Goal: Information Seeking & Learning: Learn about a topic

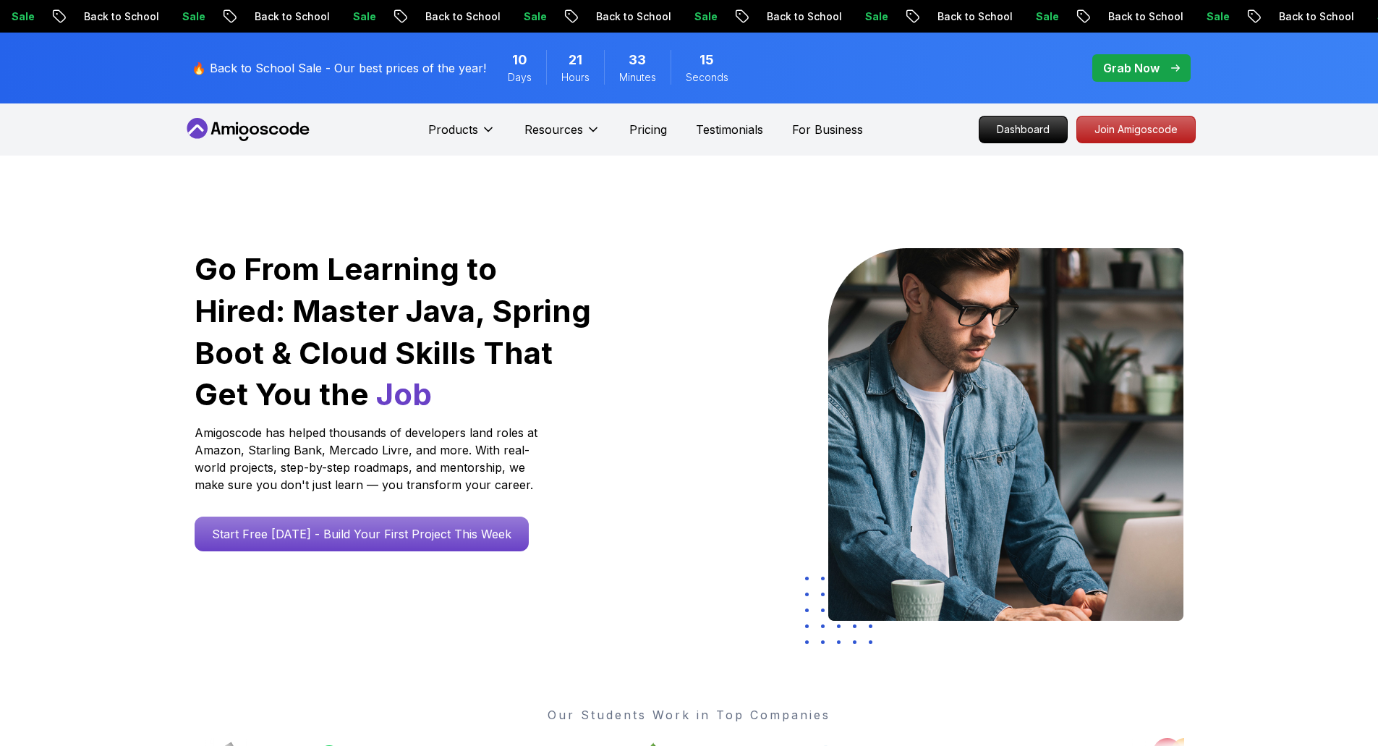
click at [1048, 132] on p "Dashboard" at bounding box center [1024, 129] width 88 height 26
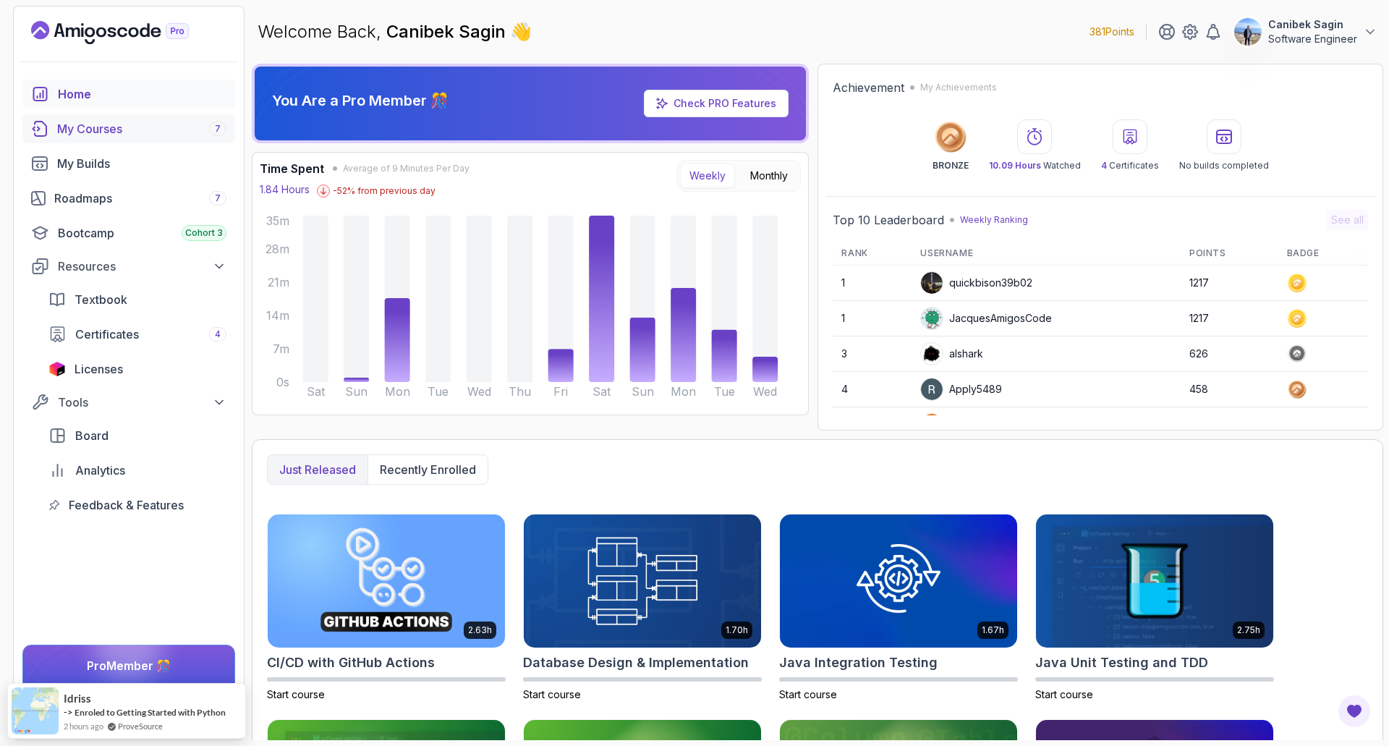
click at [94, 123] on div "My Courses 7" at bounding box center [141, 128] width 169 height 17
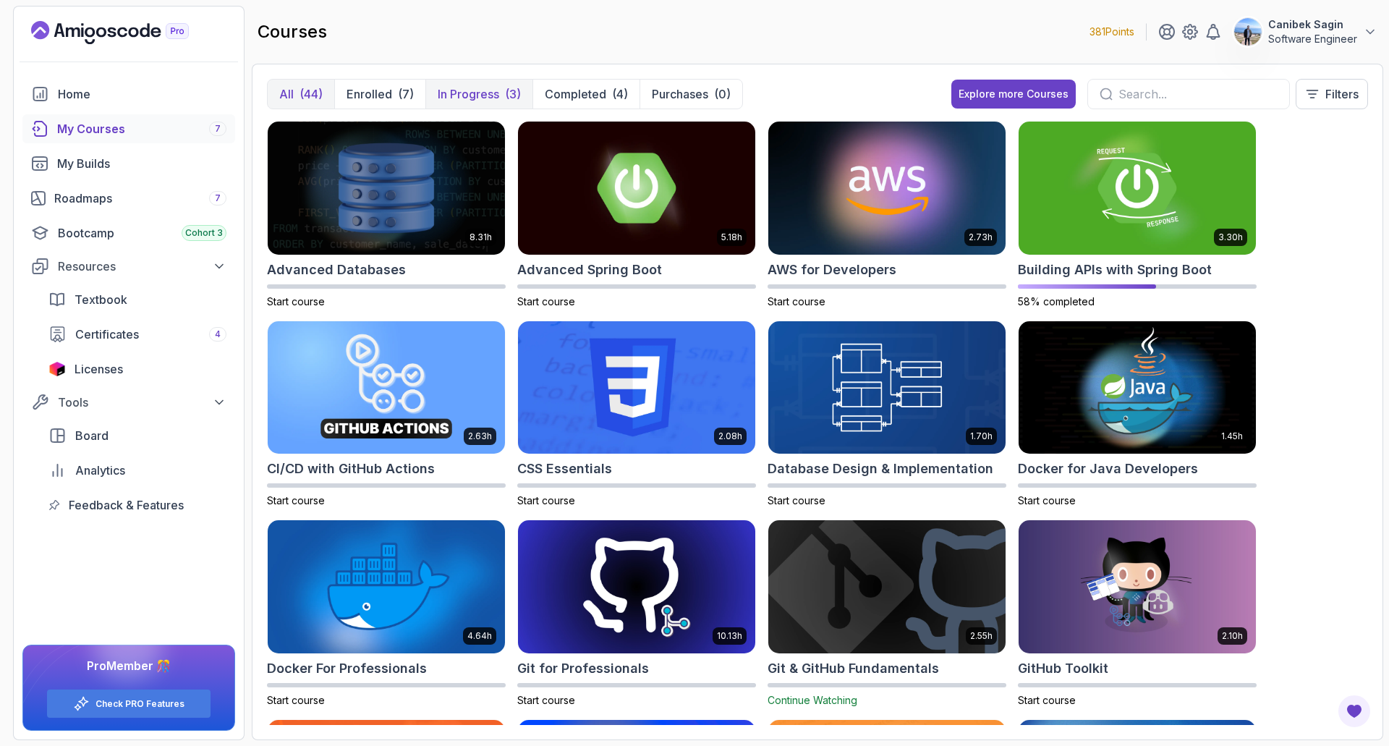
click at [474, 101] on p "In Progress" at bounding box center [468, 93] width 61 height 17
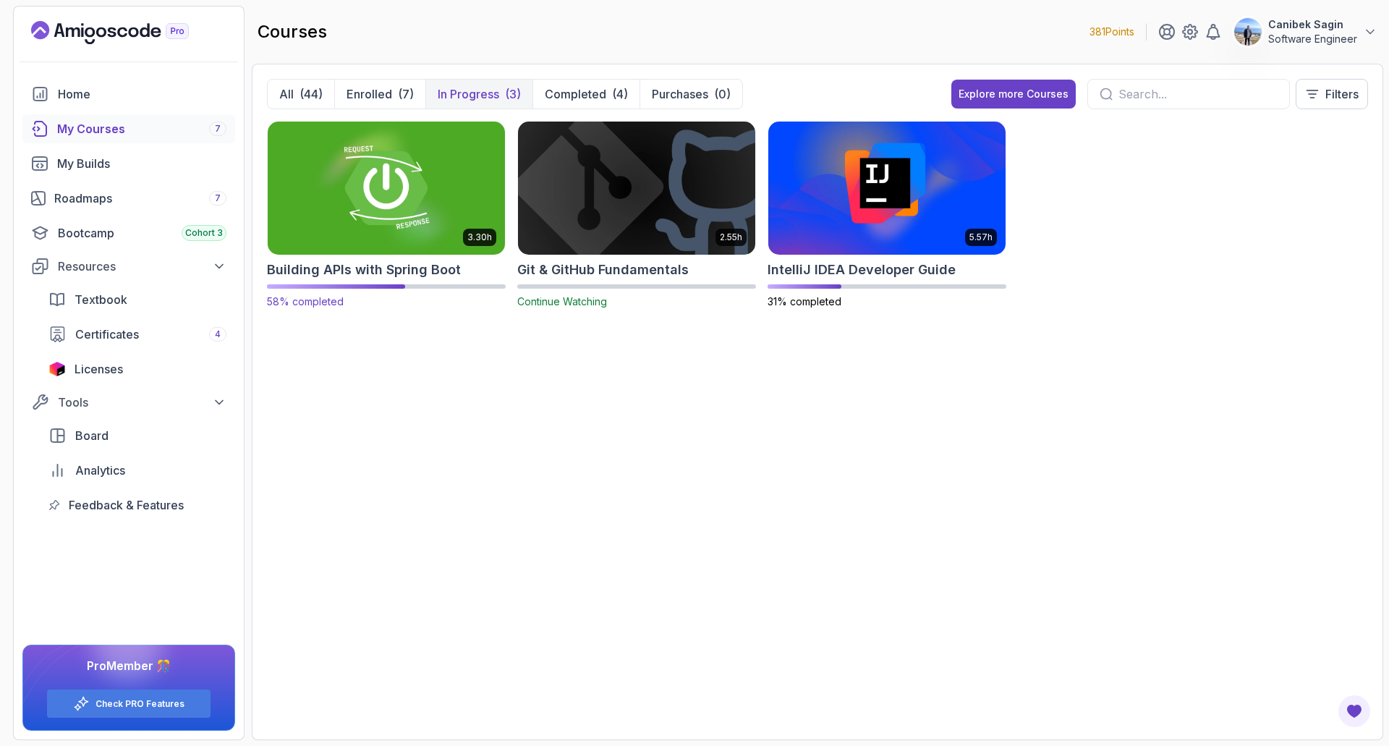
click at [377, 256] on div "3.30h Building APIs with Spring Boot 58% completed" at bounding box center [386, 215] width 239 height 188
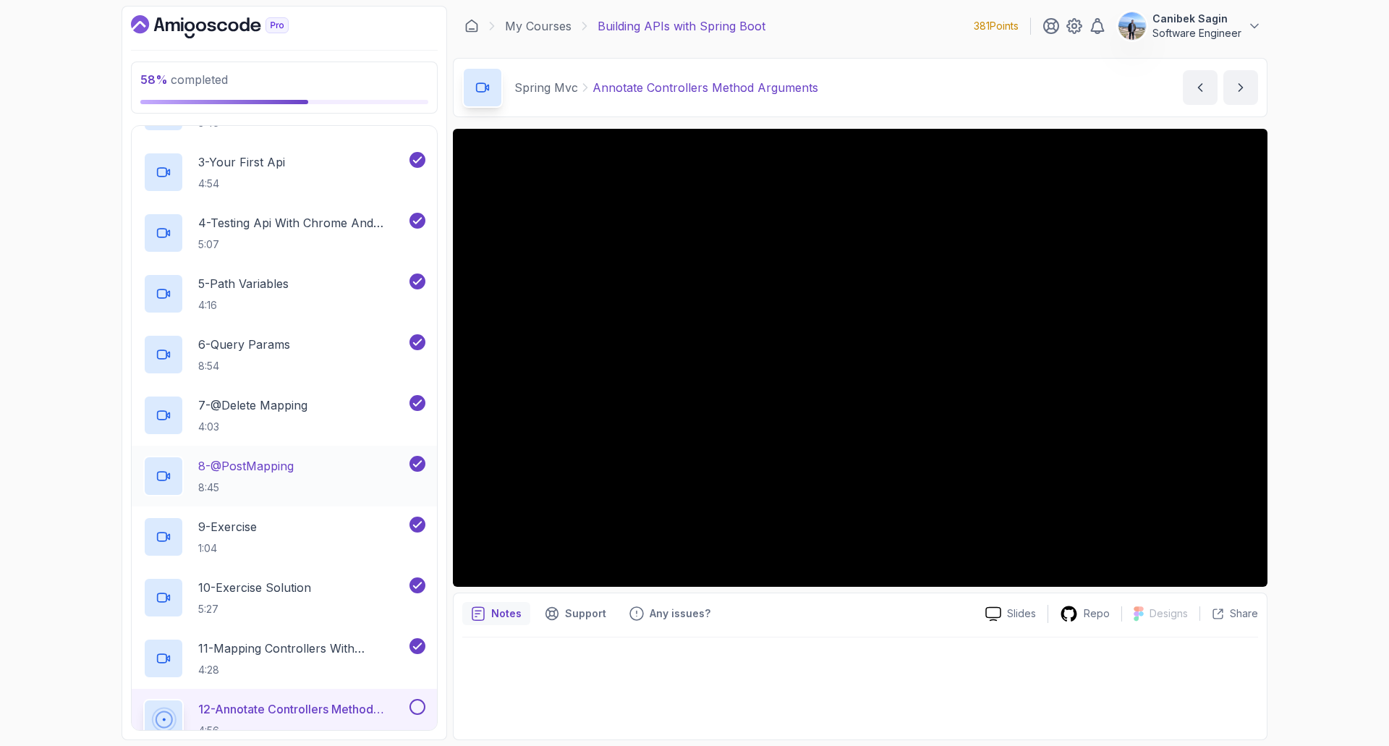
scroll to position [838, 0]
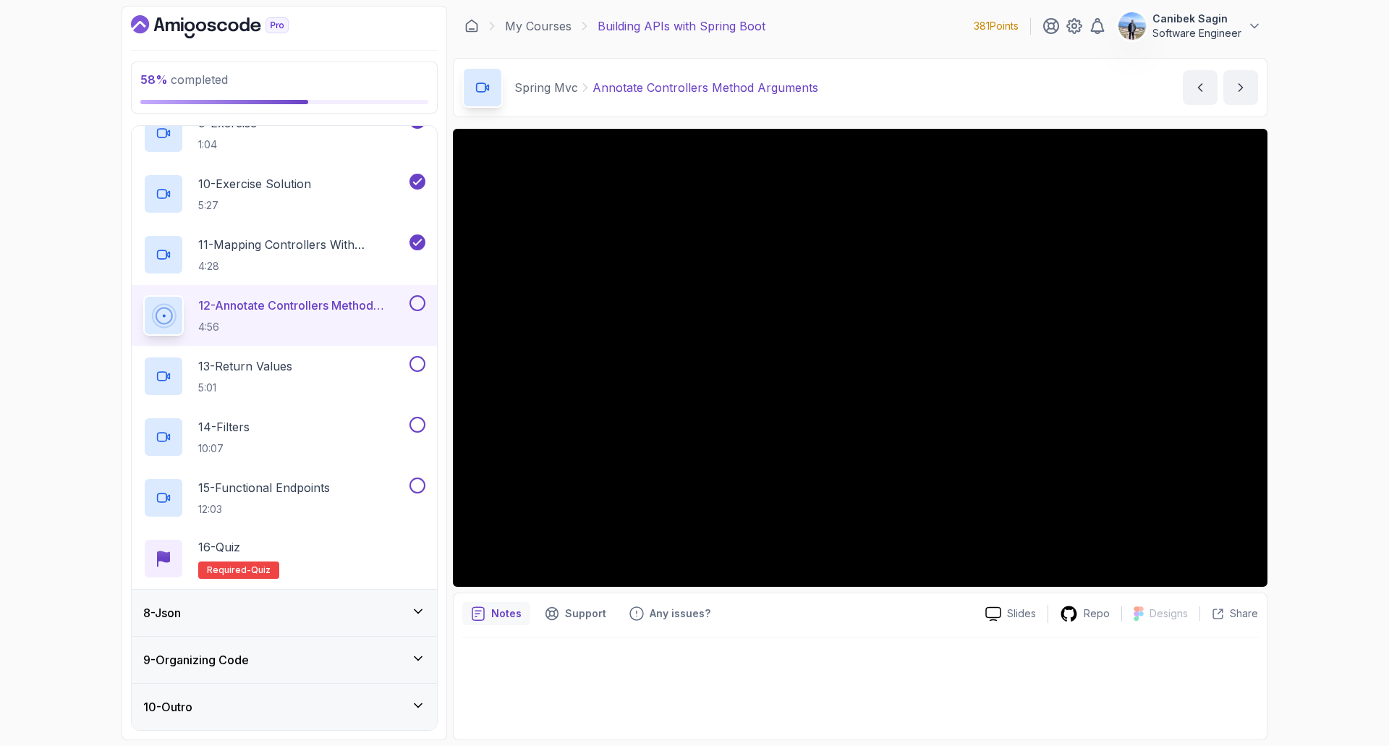
click at [310, 616] on div "8 - Json" at bounding box center [284, 612] width 282 height 17
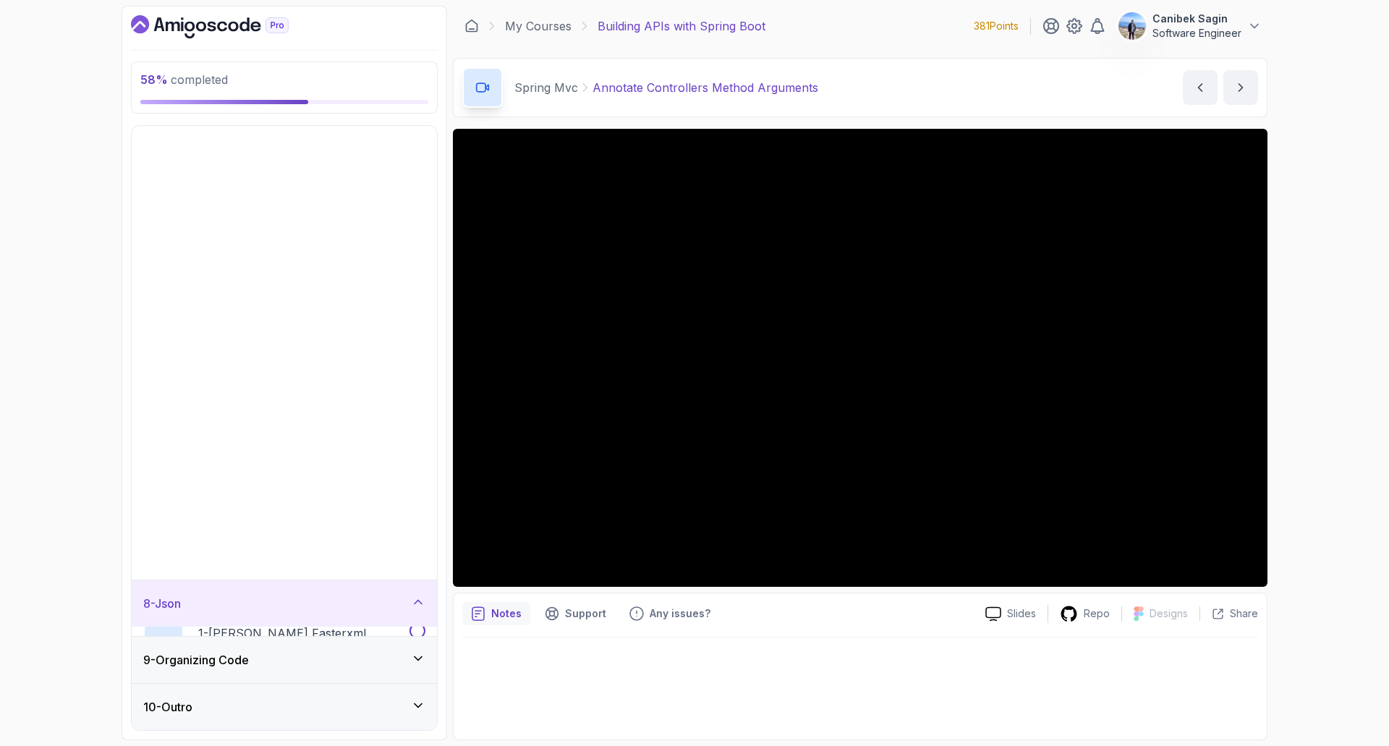
scroll to position [0, 0]
